Goal: Task Accomplishment & Management: Manage account settings

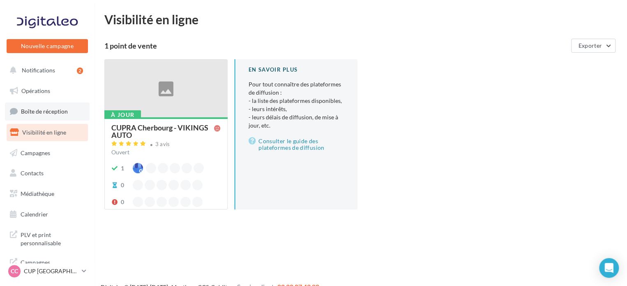
click at [64, 111] on span "Boîte de réception" at bounding box center [44, 111] width 47 height 7
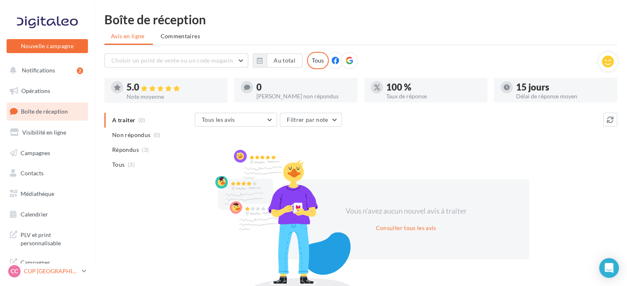
click at [70, 270] on p "CUP [GEOGRAPHIC_DATA]" at bounding box center [51, 271] width 55 height 8
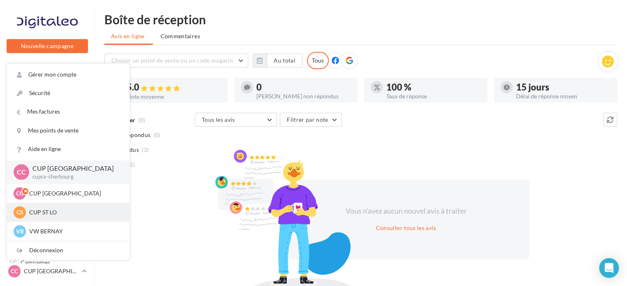
click at [54, 213] on p "CUP ST LO" at bounding box center [74, 212] width 90 height 8
